Goal: Task Accomplishment & Management: Manage account settings

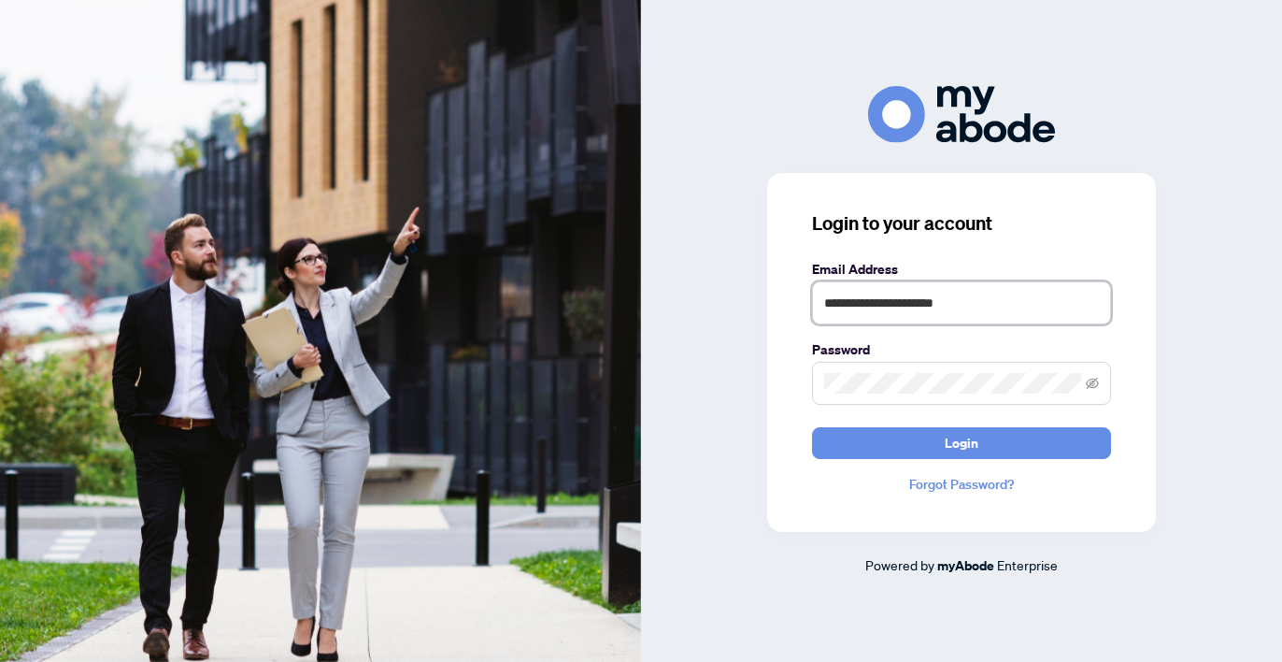
type input "**********"
click at [962, 442] on button "Login" at bounding box center [961, 443] width 299 height 32
click at [1092, 382] on icon "eye-invisible" at bounding box center [1092, 383] width 13 height 13
click at [962, 442] on button "Login" at bounding box center [961, 443] width 299 height 32
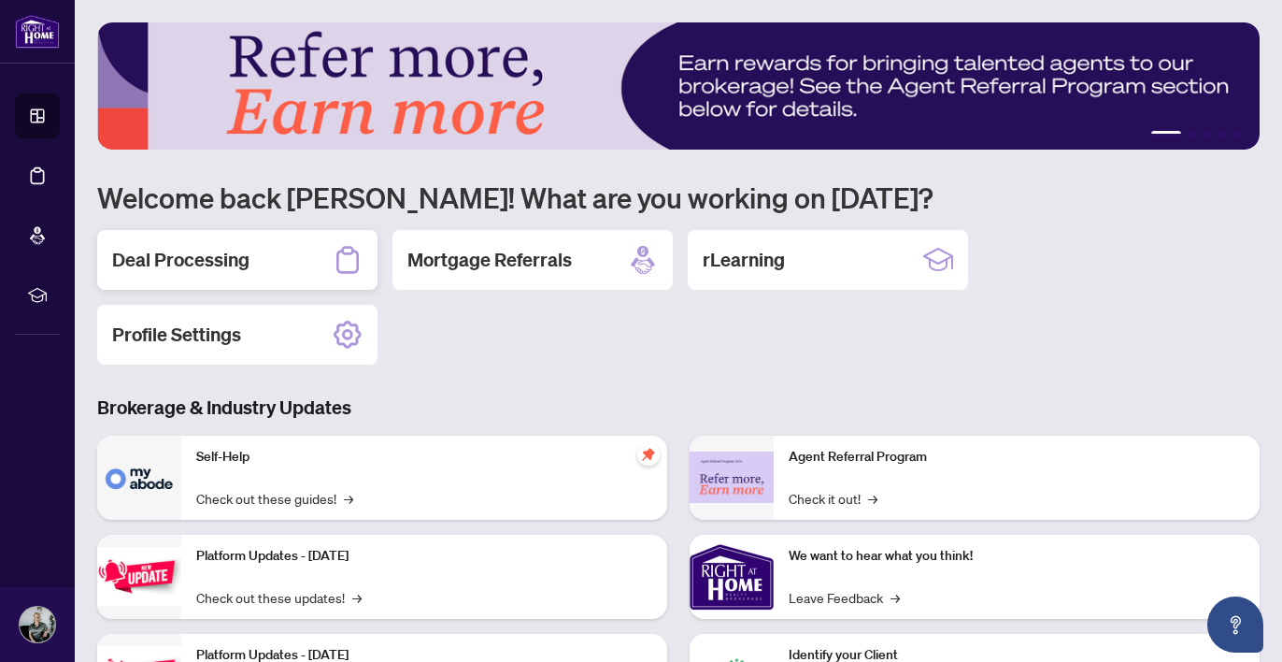
click at [238, 250] on h2 "Deal Processing" at bounding box center [180, 260] width 137 height 26
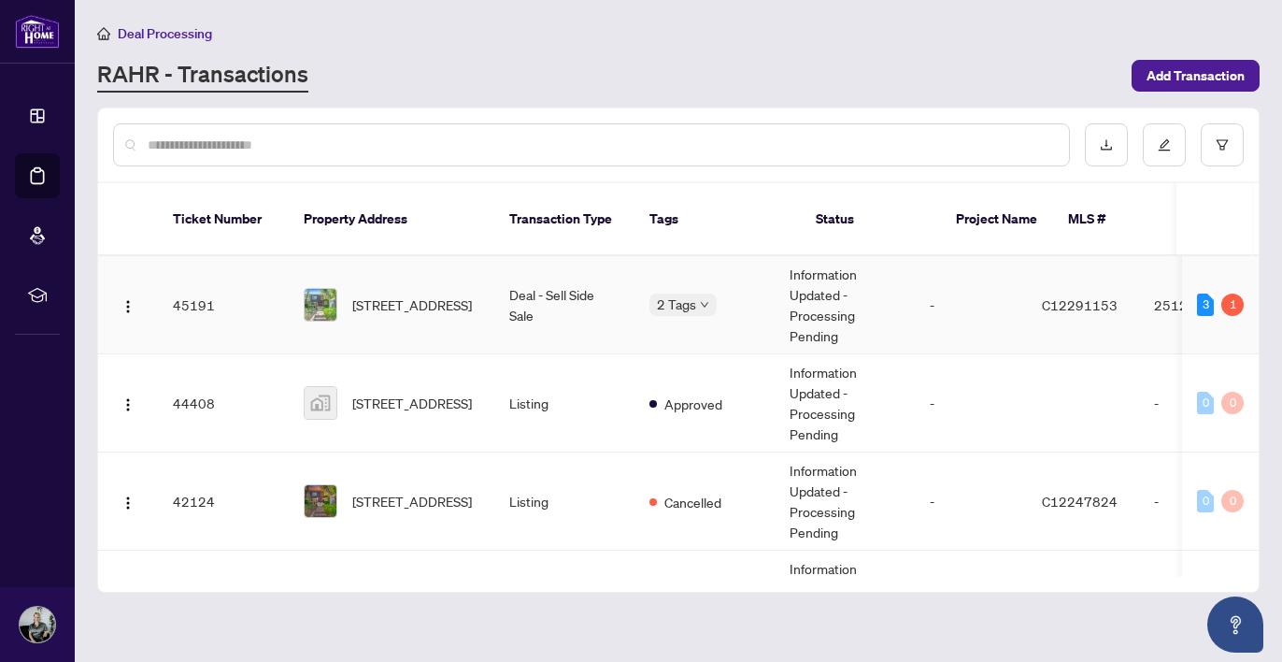
click at [1229, 293] on div "1" at bounding box center [1233, 304] width 22 height 22
click at [1015, 292] on td "-" at bounding box center [971, 305] width 112 height 98
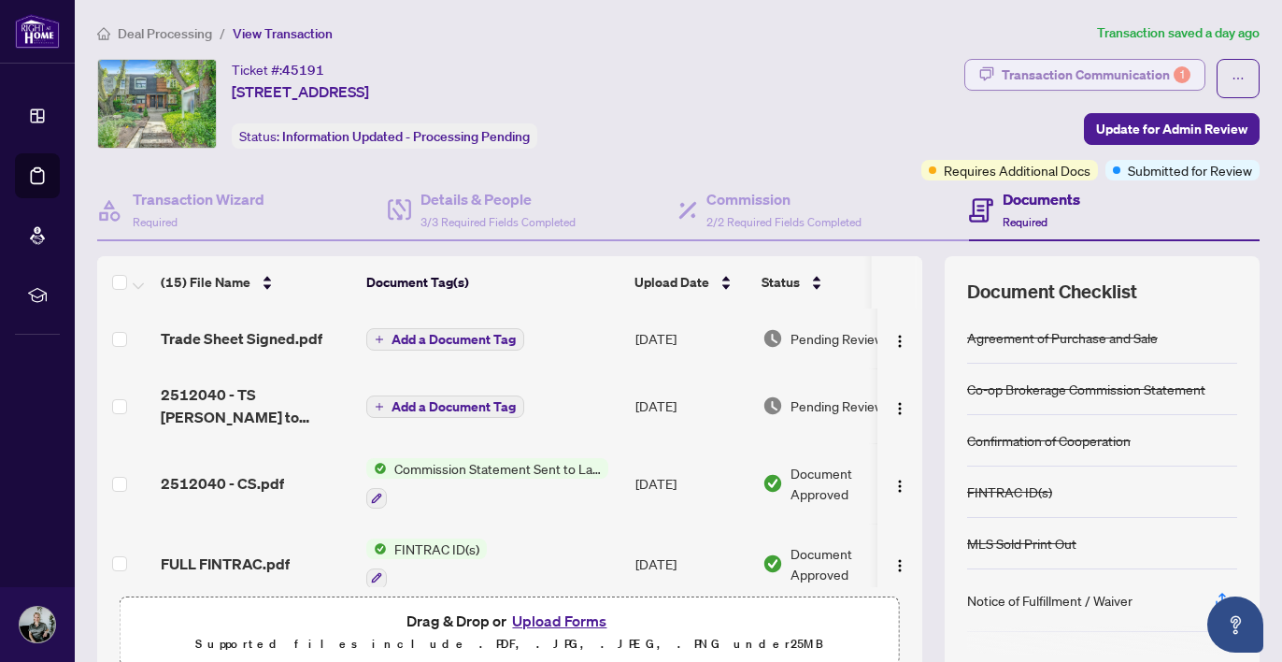
click at [1087, 71] on div "Transaction Communication 1" at bounding box center [1096, 75] width 189 height 30
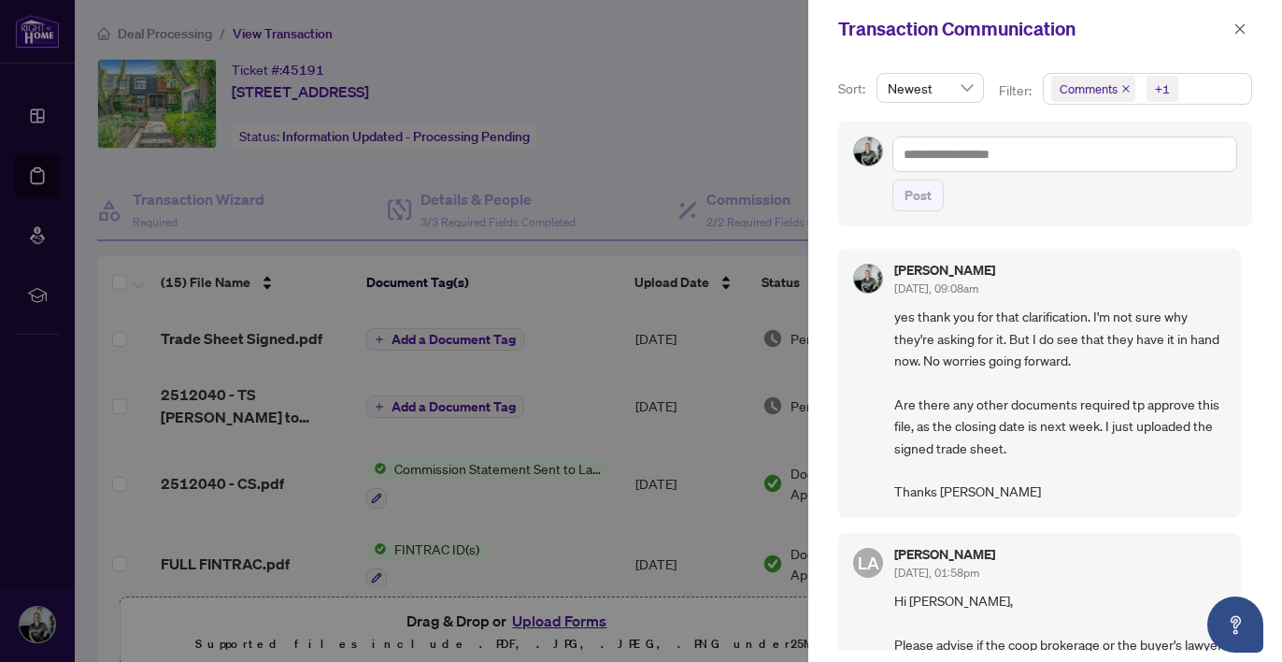
click at [1190, 93] on span "Comments +1" at bounding box center [1147, 89] width 207 height 30
click at [1054, 165] on span "Select Comments" at bounding box center [1061, 166] width 15 height 15
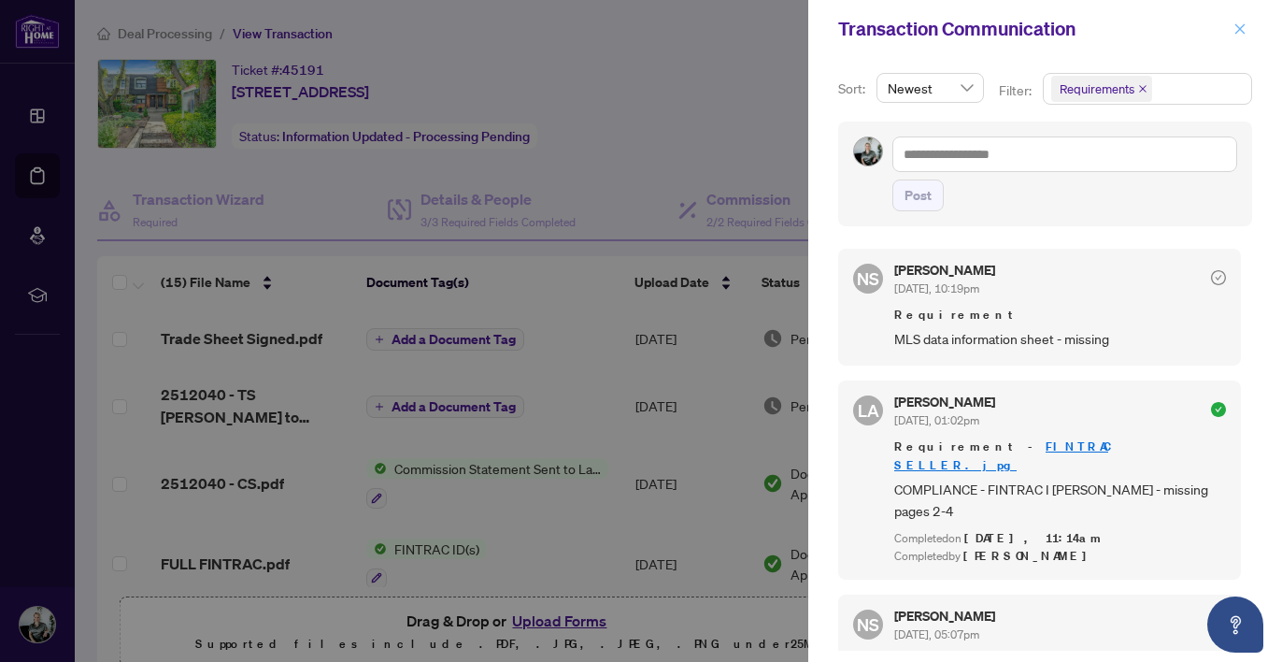
click at [1247, 36] on button "button" at bounding box center [1240, 29] width 24 height 22
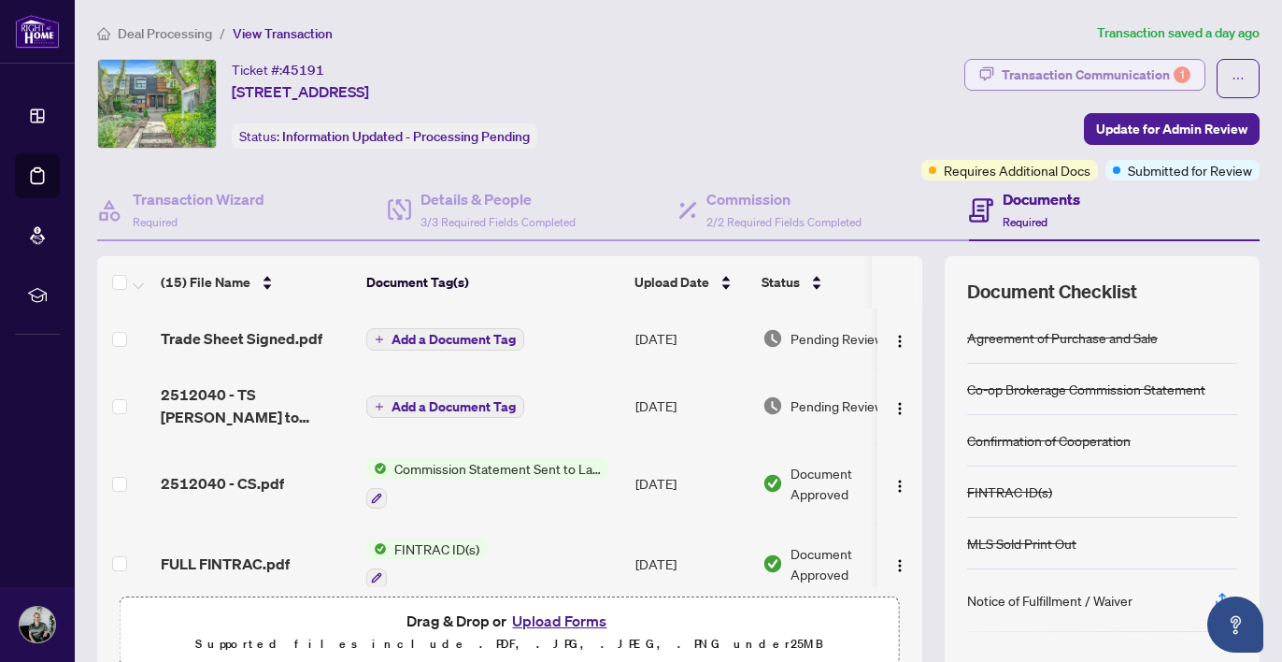
click at [1118, 77] on div "Transaction Communication 1" at bounding box center [1096, 75] width 189 height 30
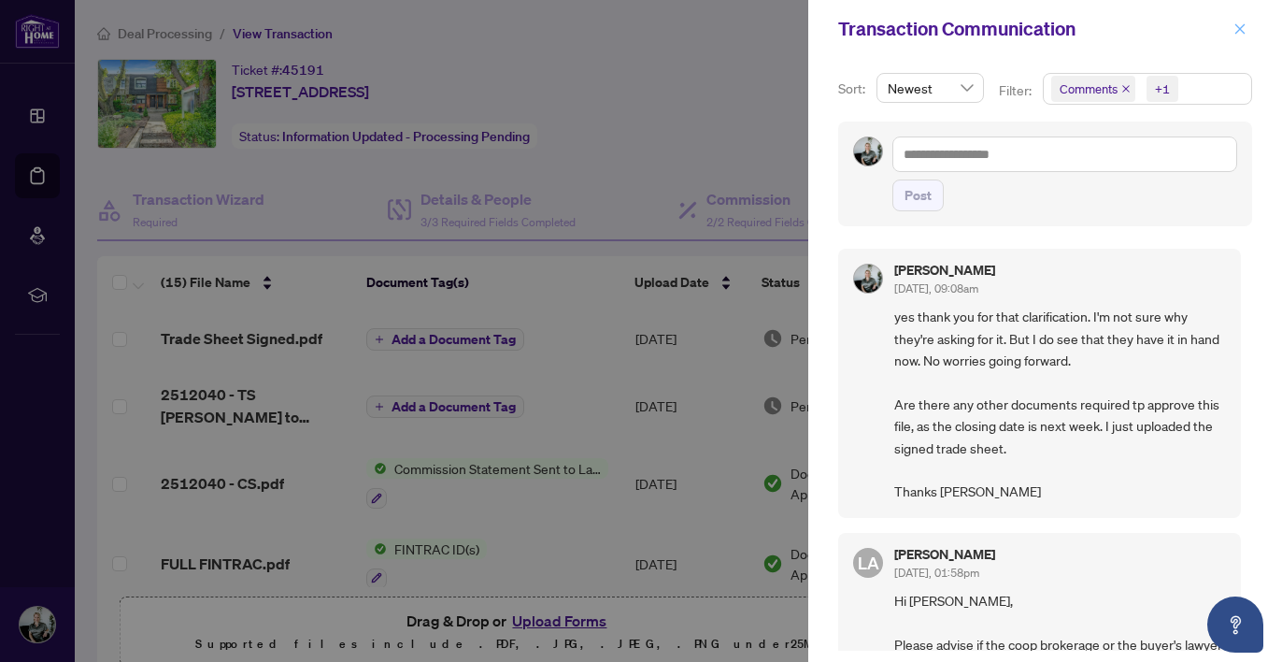
click at [1248, 25] on button "button" at bounding box center [1240, 29] width 24 height 22
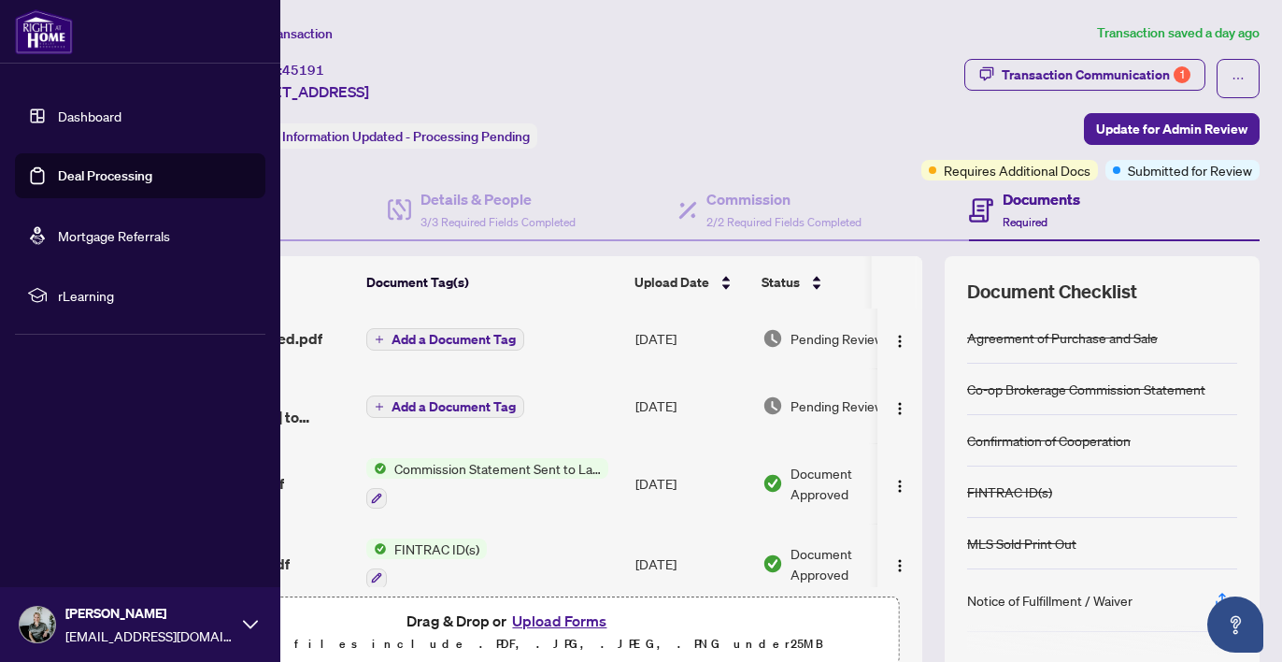
click at [93, 112] on link "Dashboard" at bounding box center [90, 115] width 64 height 17
